Goal: Task Accomplishment & Management: Use online tool/utility

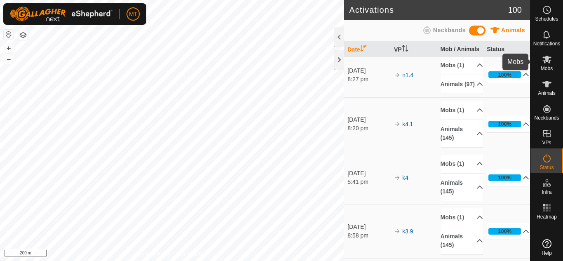
click at [550, 66] on span "Mobs" at bounding box center [546, 68] width 12 height 5
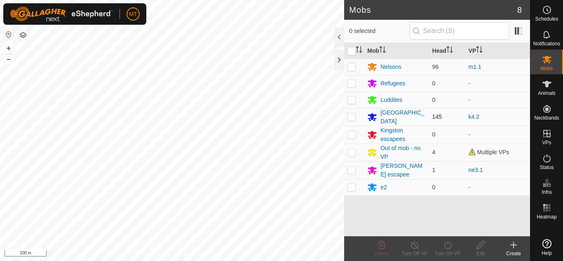
click at [350, 117] on p-checkbox at bounding box center [351, 116] width 8 height 7
checkbox input "true"
click at [448, 242] on icon at bounding box center [447, 245] width 10 height 10
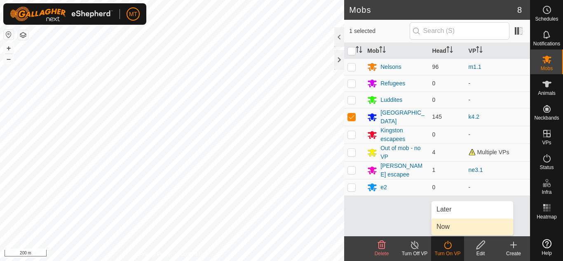
click at [444, 222] on link "Now" at bounding box center [472, 226] width 82 height 16
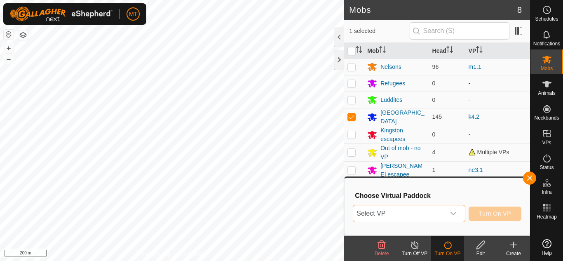
click at [430, 216] on span "Select VP" at bounding box center [398, 213] width 91 height 16
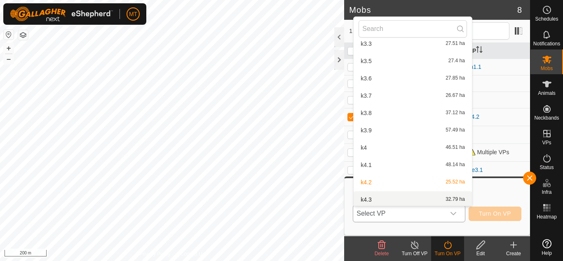
scroll to position [147, 0]
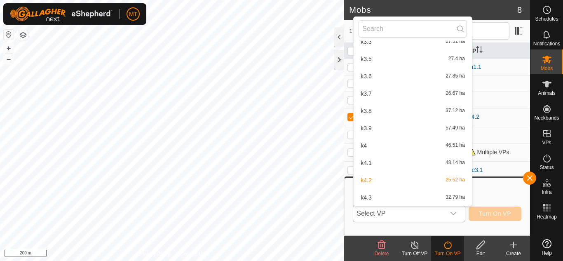
click at [377, 196] on li "k4.3 32.79 ha" at bounding box center [412, 197] width 118 height 16
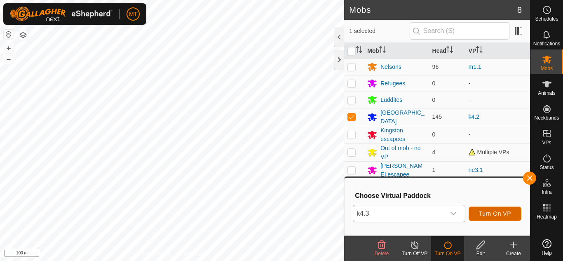
drag, startPoint x: 499, startPoint y: 214, endPoint x: 493, endPoint y: 234, distance: 21.0
click at [493, 234] on div "Choose Virtual Paddock k4.3 Turn On VP" at bounding box center [436, 206] width 185 height 57
click at [490, 211] on span "Turn On VP" at bounding box center [495, 213] width 32 height 7
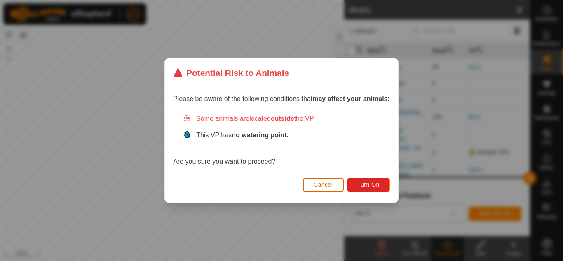
click at [322, 190] on button "Cancel" at bounding box center [323, 184] width 41 height 14
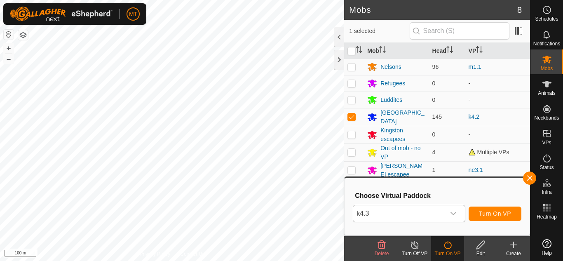
click at [184, 260] on html "MT Schedules Notifications Mobs Animals Neckbands VPs Status Infra Heatmap Help…" at bounding box center [281, 130] width 563 height 261
click at [509, 215] on span "Turn On VP" at bounding box center [495, 213] width 32 height 7
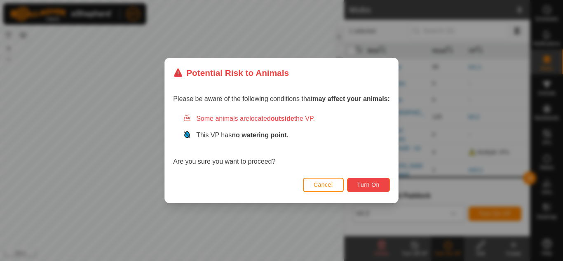
click at [358, 187] on span "Turn On" at bounding box center [368, 184] width 22 height 7
